Goal: Task Accomplishment & Management: Complete application form

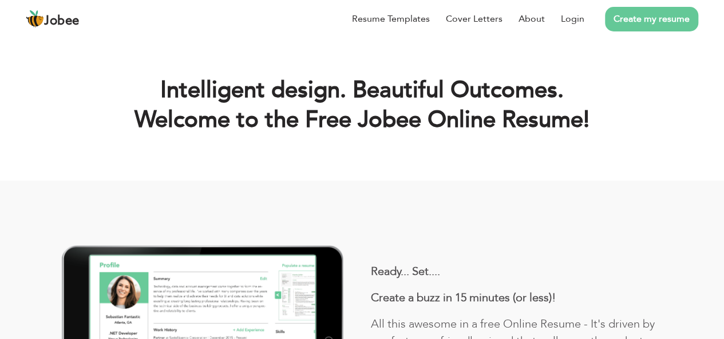
click at [647, 28] on link "Create my resume" at bounding box center [651, 19] width 93 height 25
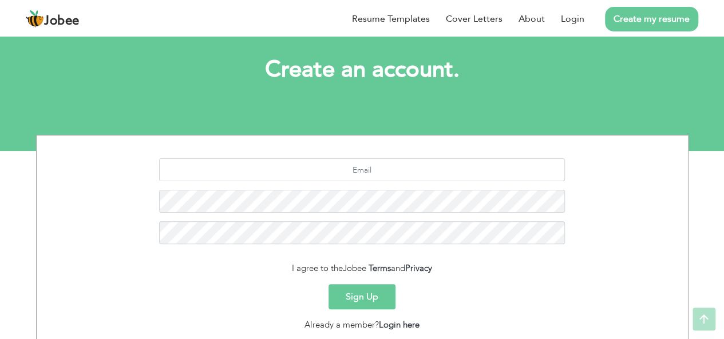
scroll to position [53, 0]
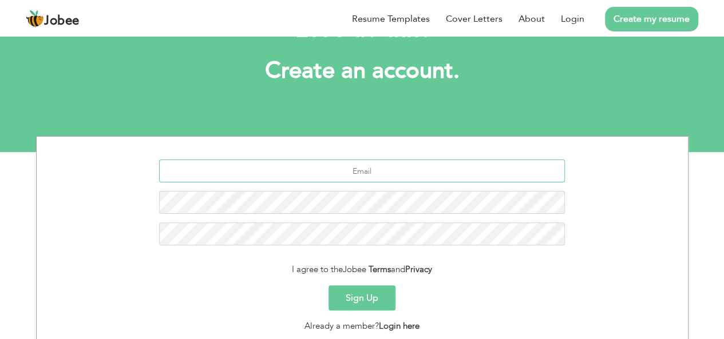
click at [374, 177] on input "text" at bounding box center [362, 171] width 406 height 23
type input "[EMAIL_ADDRESS][DOMAIN_NAME]"
click at [328, 285] on button "Sign Up" at bounding box center [361, 297] width 67 height 25
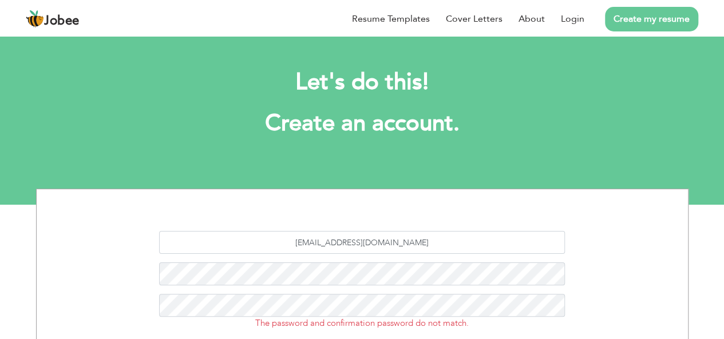
scroll to position [53, 0]
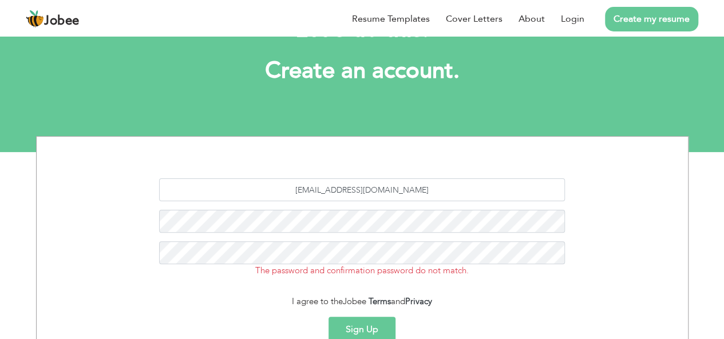
click at [363, 328] on button "Sign Up" at bounding box center [361, 329] width 67 height 25
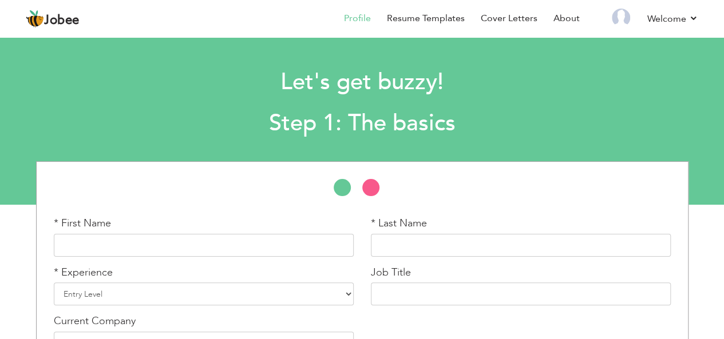
scroll to position [75, 0]
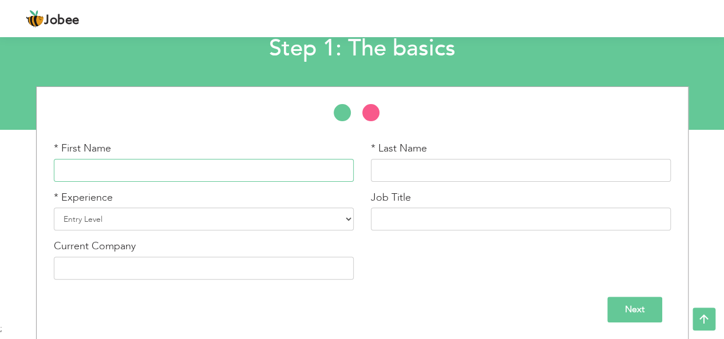
click at [171, 168] on input "text" at bounding box center [204, 170] width 300 height 23
type input "Waqas"
click at [405, 173] on input "text" at bounding box center [521, 170] width 300 height 23
type input "Ali"
click at [94, 219] on select "Entry Level Less than 1 Year 1 Year 2 Years 3 Years 4 Years 5 Years 6 Years 7 Y…" at bounding box center [204, 219] width 300 height 23
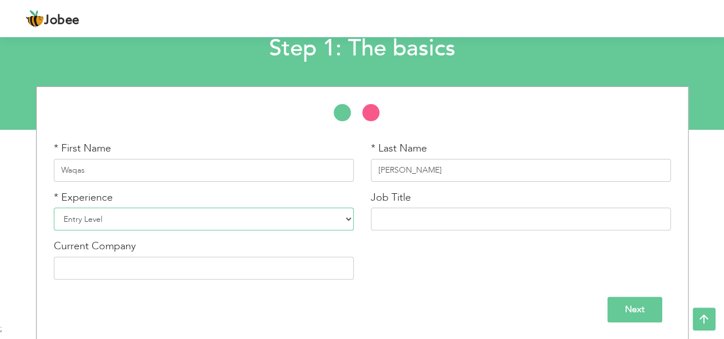
select select "7"
click at [54, 208] on select "Entry Level Less than 1 Year 1 Year 2 Years 3 Years 4 Years 5 Years 6 Years 7 Y…" at bounding box center [204, 219] width 300 height 23
click at [389, 222] on input "text" at bounding box center [521, 219] width 300 height 23
type input "SEO Team Lead"
click at [128, 273] on input "text" at bounding box center [204, 268] width 300 height 23
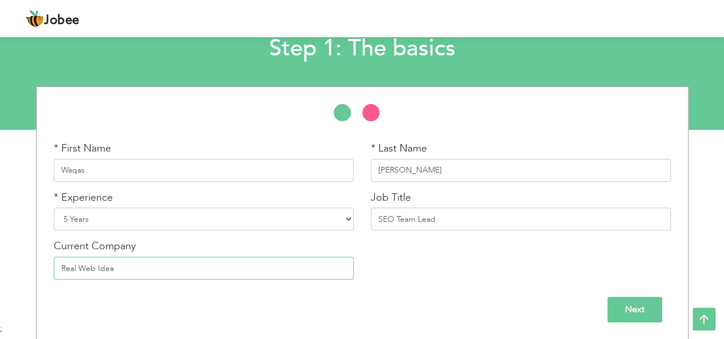
type input "Real Web Idea"
click at [628, 304] on input "Next" at bounding box center [634, 310] width 55 height 26
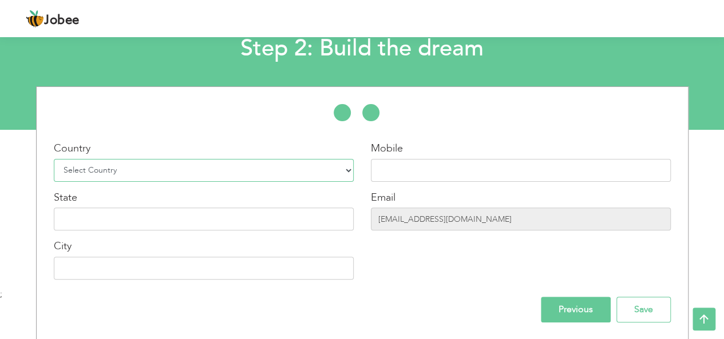
click at [339, 176] on select "Select Country Afghanistan Albania Algeria American Samoa Andorra Angola Anguil…" at bounding box center [204, 170] width 300 height 23
select select "166"
click at [54, 159] on select "Select Country Afghanistan Albania Algeria American Samoa Andorra Angola Anguil…" at bounding box center [204, 170] width 300 height 23
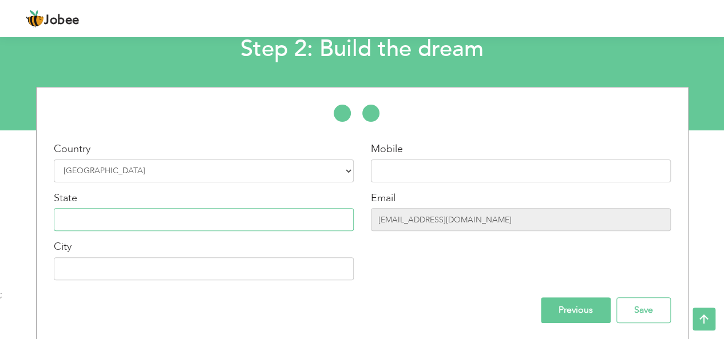
click at [133, 220] on input "text" at bounding box center [204, 219] width 300 height 23
type input "[GEOGRAPHIC_DATA]"
click at [104, 269] on input "text" at bounding box center [204, 268] width 300 height 23
type input "[GEOGRAPHIC_DATA]"
click at [422, 170] on input "text" at bounding box center [521, 171] width 300 height 23
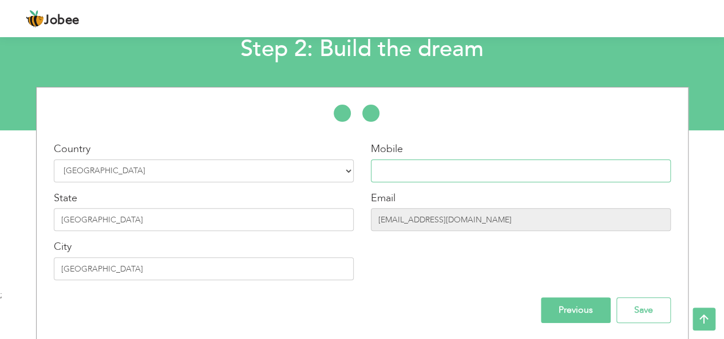
type input "03144348200"
click at [453, 221] on input "[EMAIL_ADDRESS][DOMAIN_NAME]" at bounding box center [521, 219] width 300 height 23
click at [618, 313] on input "Save" at bounding box center [643, 311] width 54 height 26
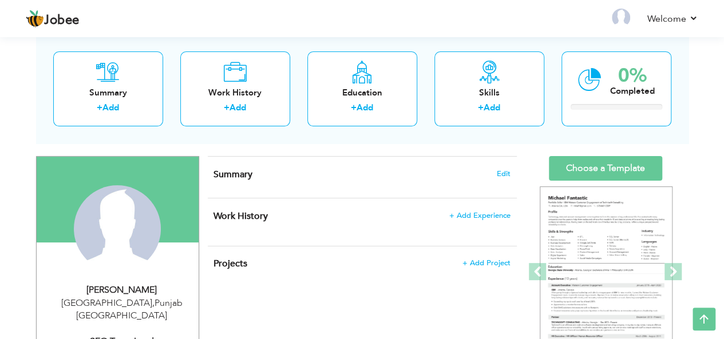
scroll to position [59, 0]
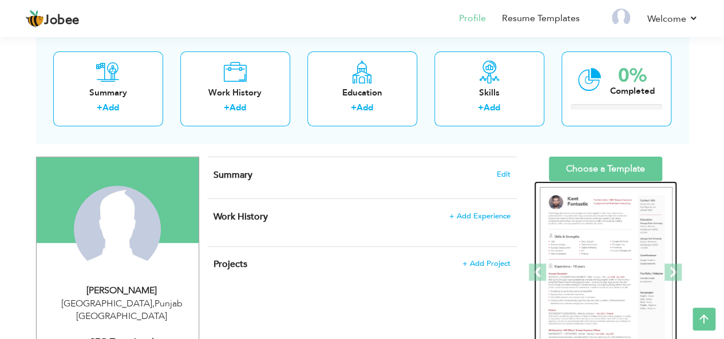
click at [597, 267] on img at bounding box center [606, 273] width 133 height 172
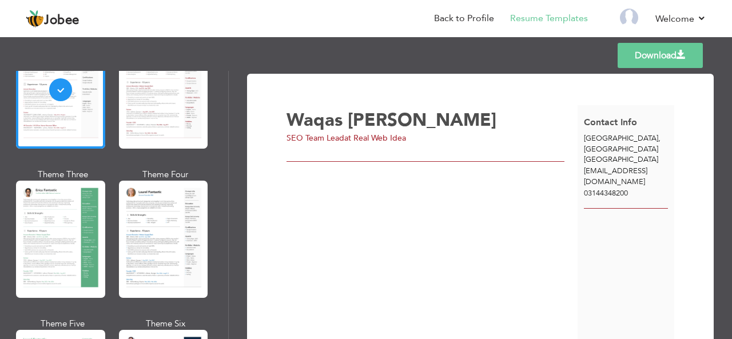
scroll to position [120, 0]
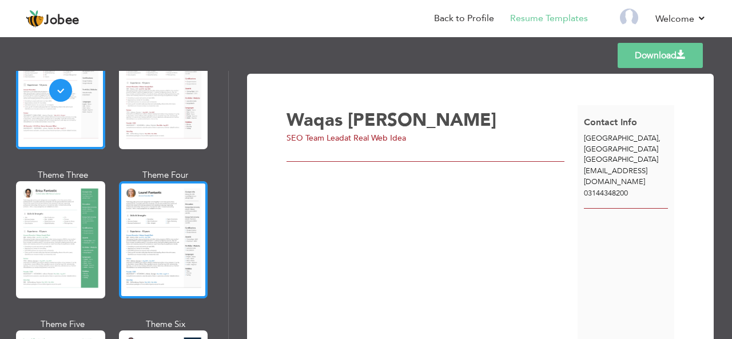
click at [154, 244] on div at bounding box center [163, 239] width 89 height 117
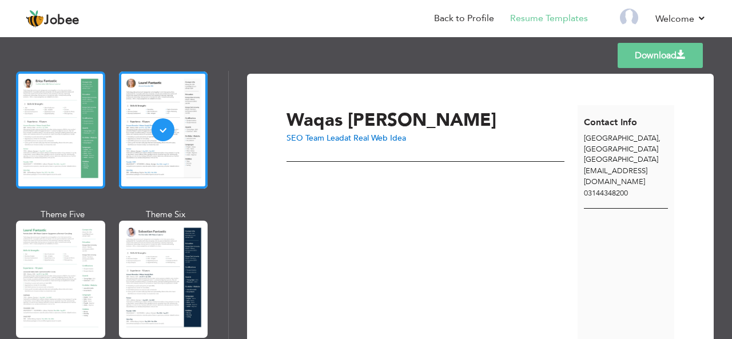
scroll to position [231, 0]
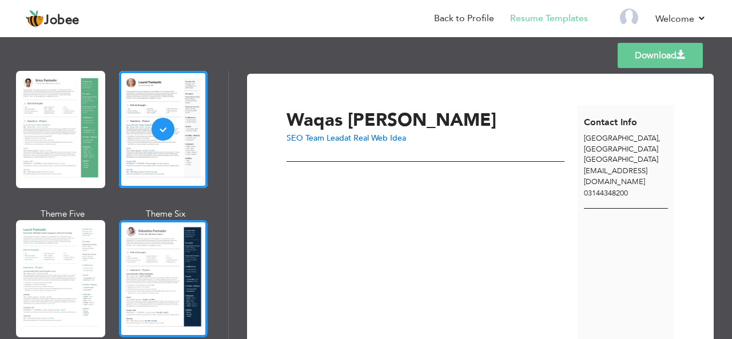
click at [172, 256] on div at bounding box center [163, 278] width 89 height 117
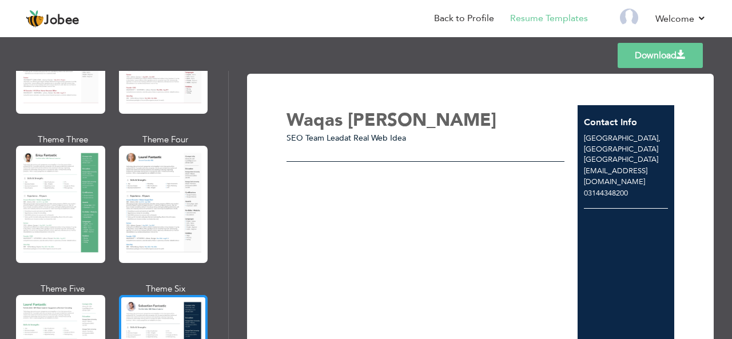
scroll to position [126, 0]
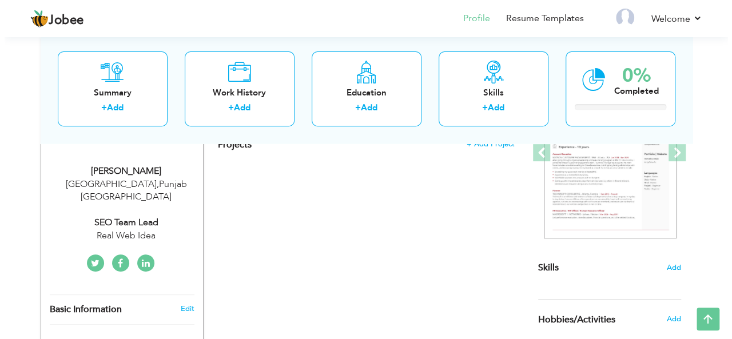
scroll to position [251, 0]
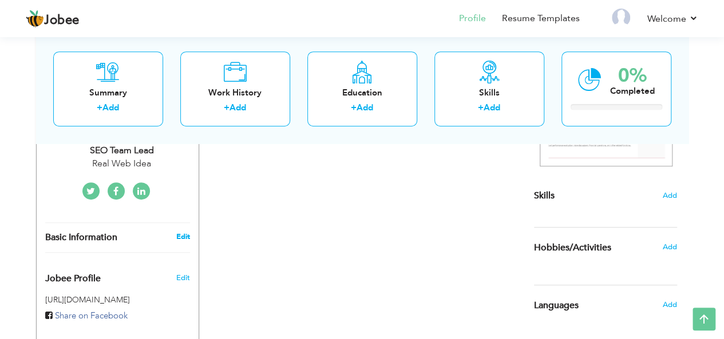
click at [179, 232] on link "Edit" at bounding box center [183, 237] width 14 height 10
type input "Waqas"
type input "[PERSON_NAME]"
type input "03144348200"
select select "number:166"
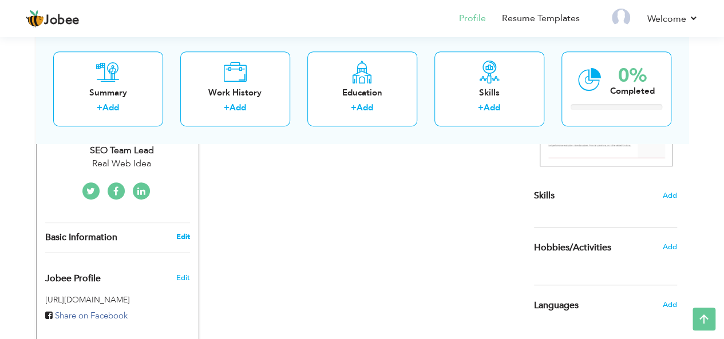
type input "[GEOGRAPHIC_DATA]"
select select "number:7"
type input "Real Web Idea"
type input "SEO Team Lead"
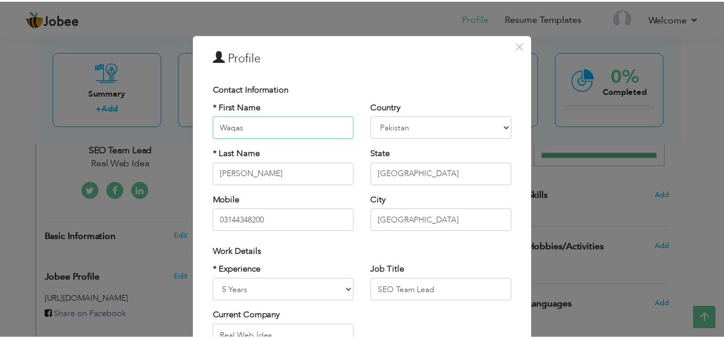
scroll to position [174, 0]
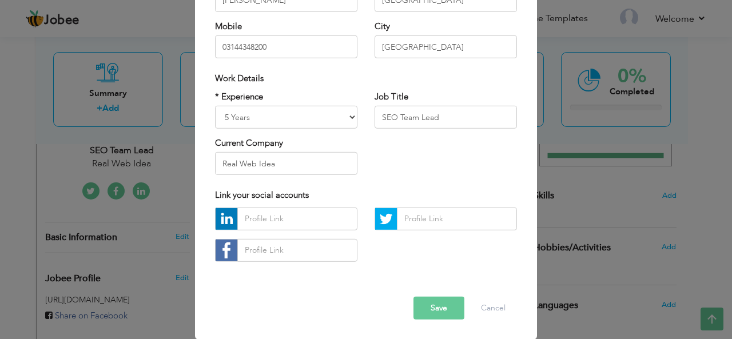
click at [159, 223] on div "× Profile Contact Information * First Name Waqas * Last Name [PERSON_NAME]" at bounding box center [366, 169] width 732 height 339
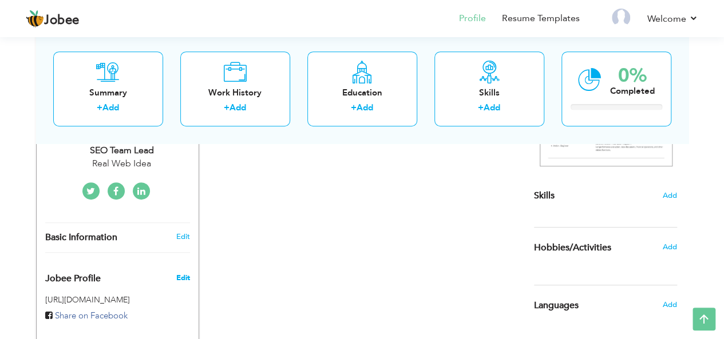
click at [182, 273] on span "Edit" at bounding box center [183, 278] width 14 height 10
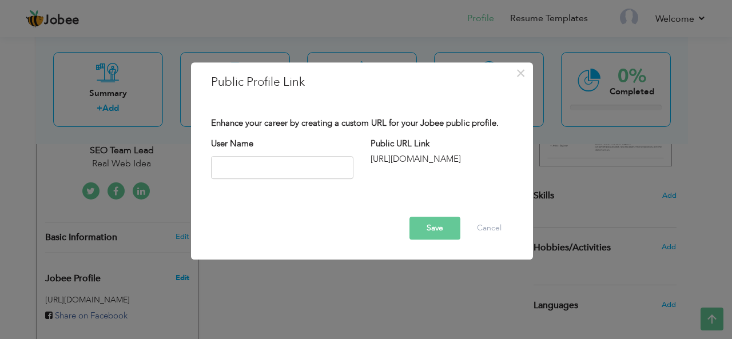
click at [182, 264] on div "× Public Profile Link Enhance your career by creating a custom URL for your Job…" at bounding box center [366, 169] width 732 height 339
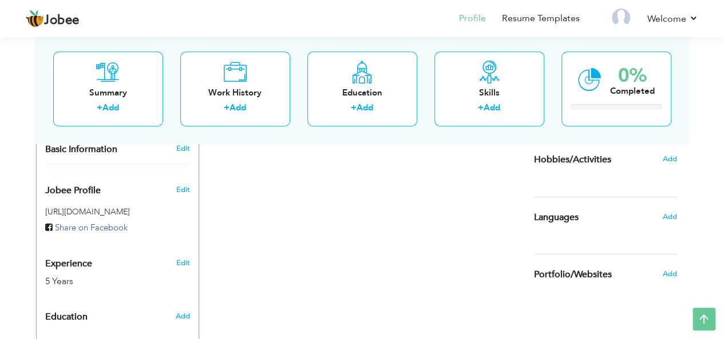
scroll to position [269, 0]
